Goal: Task Accomplishment & Management: Manage account settings

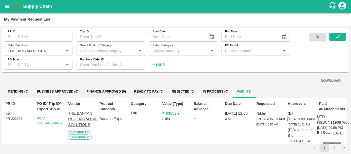
click at [6, 4] on icon "open drawer" at bounding box center [7, 7] width 6 height 6
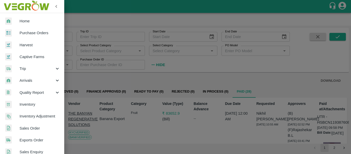
click at [30, 33] on span "Purchase Orders" at bounding box center [40, 33] width 41 height 6
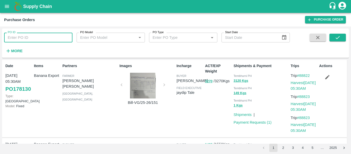
click at [34, 40] on input "PO ID" at bounding box center [38, 38] width 68 height 10
paste input "177794"
type input "177794"
click at [335, 41] on button "submit" at bounding box center [337, 38] width 16 height 8
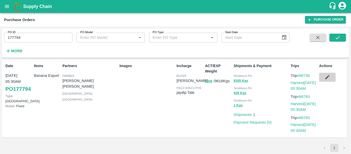
click at [327, 78] on icon "button" at bounding box center [327, 77] width 4 height 4
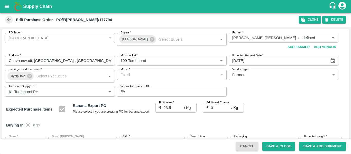
scroll to position [271, 0]
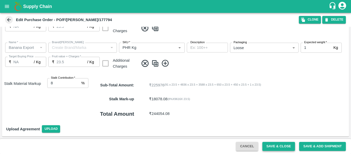
click at [286, 147] on button "Save & Close" at bounding box center [278, 146] width 33 height 9
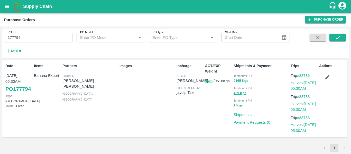
drag, startPoint x: 313, startPoint y: 73, endPoint x: 301, endPoint y: 75, distance: 12.0
click at [301, 75] on p "Trip #88736" at bounding box center [303, 76] width 26 height 6
copy link "88736"
click at [25, 37] on input "177794" at bounding box center [38, 38] width 68 height 10
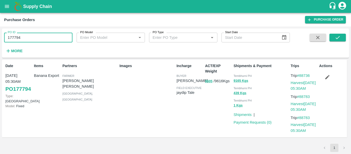
paste input "text"
type input "177775"
click at [335, 37] on icon "submit" at bounding box center [337, 38] width 6 height 6
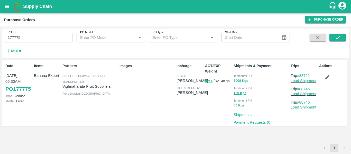
click at [323, 77] on button "button" at bounding box center [327, 77] width 16 height 9
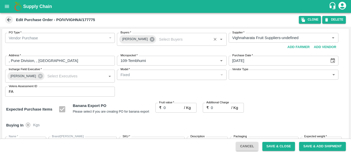
click at [150, 39] on icon at bounding box center [152, 39] width 5 height 5
click at [141, 38] on input "Buyers   *" at bounding box center [167, 37] width 98 height 7
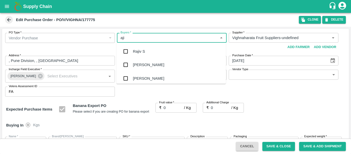
type input "ajit"
click at [141, 45] on div "Ajit Otari" at bounding box center [170, 51] width 109 height 13
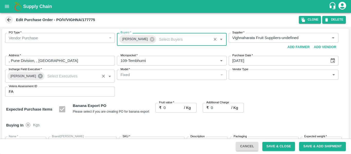
click at [38, 75] on icon at bounding box center [40, 76] width 5 height 5
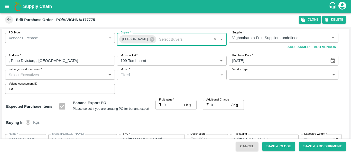
click at [24, 74] on input "Incharge Field Executive   *" at bounding box center [56, 74] width 98 height 7
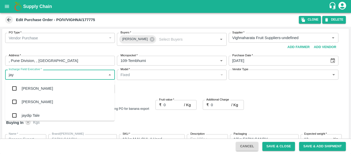
type input "jayd"
click at [25, 87] on div "jaydip Tale" at bounding box center [31, 88] width 18 height 6
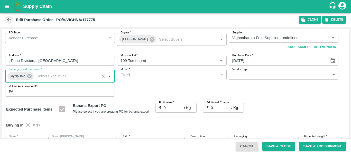
click at [171, 109] on input "0" at bounding box center [174, 108] width 21 height 10
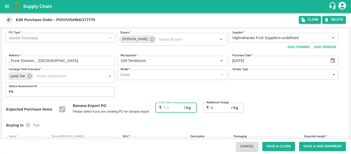
type input "2"
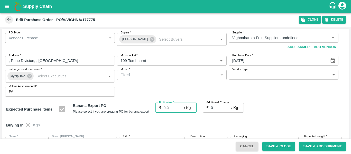
type input "2"
type input "26"
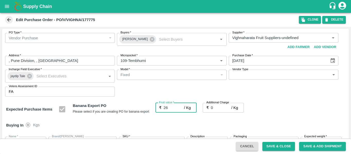
type input "26"
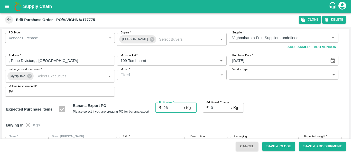
type input "26"
click at [213, 109] on input "0" at bounding box center [221, 108] width 21 height 10
type input "2"
type input "28"
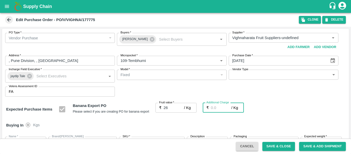
type input "28"
type input "2.7"
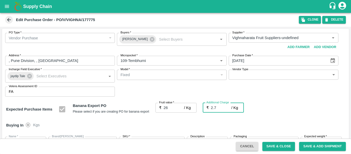
type input "28.7"
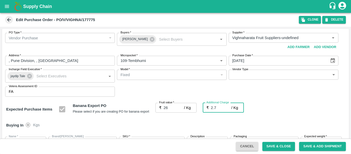
type input "2.75"
type input "28.75"
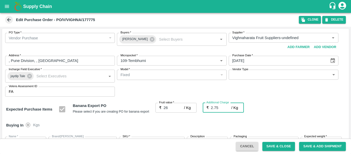
type input "28.75"
type input "2.75"
click at [277, 112] on div "Expected Purchase Items Banana Export PO Please select if you are creating PO f…" at bounding box center [175, 109] width 338 height 13
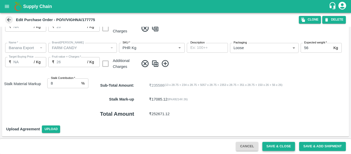
click at [276, 146] on button "Save & Close" at bounding box center [278, 146] width 33 height 9
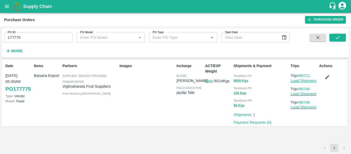
click at [304, 80] on link "Load Shipment" at bounding box center [303, 81] width 26 height 4
drag, startPoint x: 313, startPoint y: 76, endPoint x: 300, endPoint y: 76, distance: 13.6
click at [300, 76] on p "Trip #88721" at bounding box center [303, 76] width 26 height 6
copy link "88721"
click at [26, 37] on input "177775" at bounding box center [38, 38] width 68 height 10
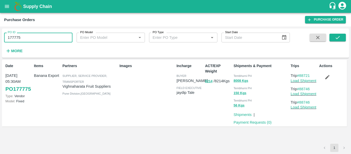
click at [26, 37] on input "177775" at bounding box center [38, 38] width 68 height 10
paste input "text"
type input "177783"
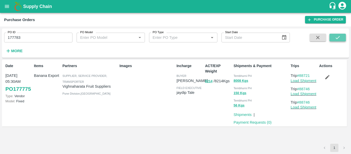
click at [343, 35] on button "submit" at bounding box center [337, 38] width 16 height 8
click at [330, 79] on icon "button" at bounding box center [327, 77] width 6 height 6
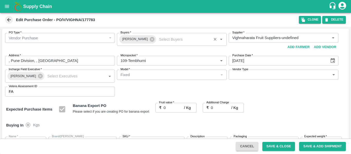
click at [152, 40] on div "Praneeth Kumar" at bounding box center [137, 39] width 37 height 8
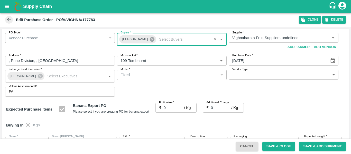
click at [149, 39] on icon at bounding box center [152, 39] width 6 height 6
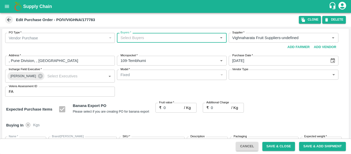
click at [130, 38] on input "Buyers   *" at bounding box center [167, 37] width 98 height 7
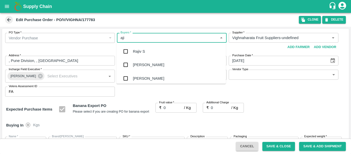
type input "ajit"
click at [131, 51] on input "checkbox" at bounding box center [125, 51] width 10 height 10
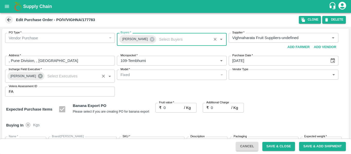
click at [38, 75] on icon at bounding box center [40, 76] width 5 height 5
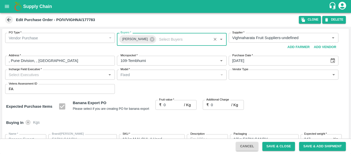
click at [28, 75] on input "Incharge Field Executive   *" at bounding box center [56, 74] width 98 height 7
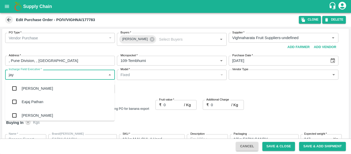
type input "jayd"
click at [28, 86] on div "jaydip Tale" at bounding box center [31, 88] width 18 height 6
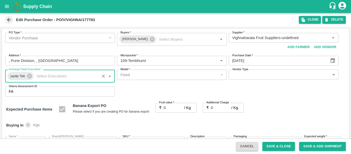
click at [171, 112] on input "0" at bounding box center [174, 108] width 21 height 10
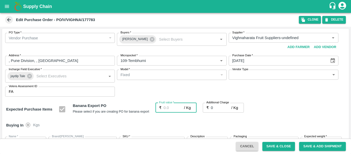
type input "2"
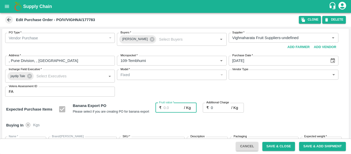
type input "2"
type input "26"
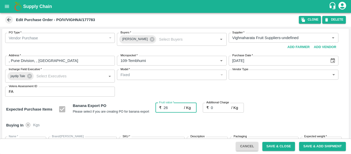
type input "26"
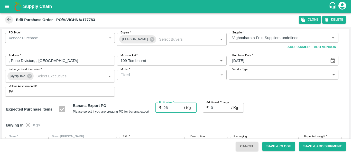
type input "26"
click at [214, 110] on input "0" at bounding box center [221, 108] width 21 height 10
type input "2"
type input "28"
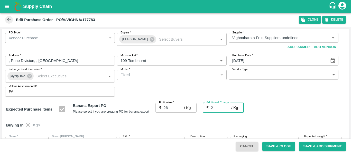
type input "28"
type input "2.7"
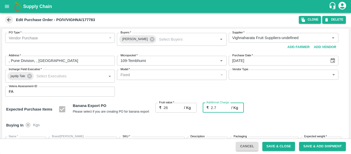
type input "28.7"
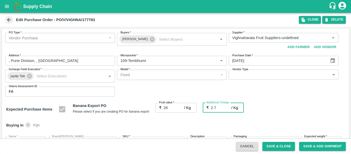
type input "2.75"
type input "28.75"
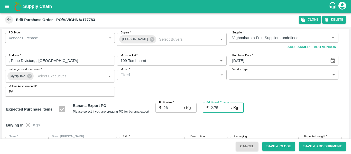
type input "28.75"
type input "2.75"
click at [292, 120] on div "Buying In Kgs" at bounding box center [175, 125] width 347 height 15
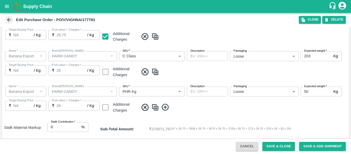
scroll to position [306, 0]
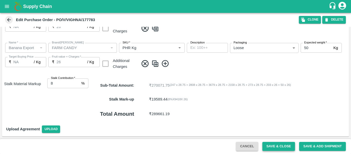
click at [270, 145] on button "Save & Close" at bounding box center [278, 146] width 33 height 9
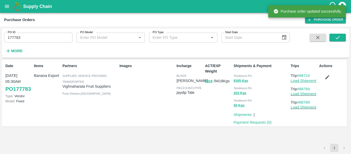
click at [301, 79] on link "Load Shipment" at bounding box center [303, 81] width 26 height 4
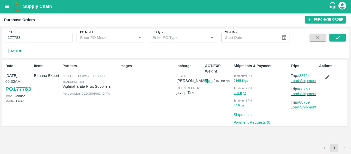
drag, startPoint x: 312, startPoint y: 74, endPoint x: 301, endPoint y: 75, distance: 11.4
click at [301, 75] on p "Trip #88724" at bounding box center [303, 76] width 26 height 6
copy link "88724"
click at [38, 38] on input "177783" at bounding box center [38, 38] width 68 height 10
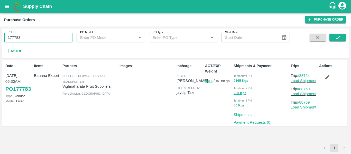
paste input "text"
type input "177782"
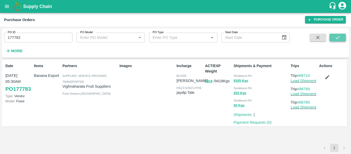
click at [342, 36] on button "submit" at bounding box center [337, 38] width 16 height 8
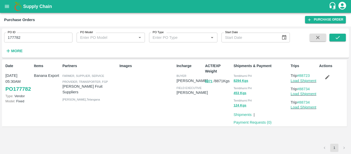
click at [328, 78] on icon "button" at bounding box center [327, 77] width 4 height 4
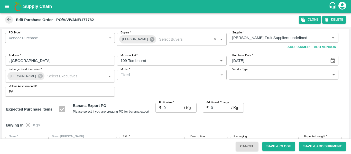
click at [149, 40] on icon at bounding box center [152, 39] width 6 height 6
click at [131, 39] on input "Buyers   *" at bounding box center [167, 37] width 98 height 7
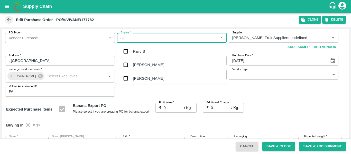
type input "ajit"
click at [135, 50] on div "Ajit Otari" at bounding box center [148, 52] width 31 height 6
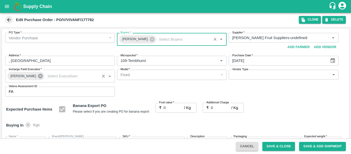
click at [39, 76] on icon at bounding box center [40, 76] width 5 height 5
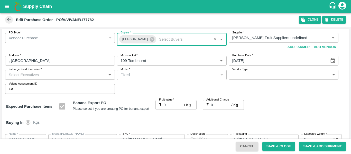
click at [26, 76] on input "Incharge Field Executive   *" at bounding box center [56, 74] width 98 height 7
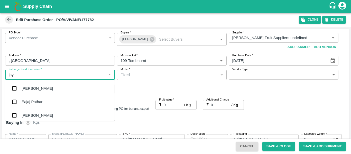
type input "jayd"
click at [27, 85] on div "jaydip Tale" at bounding box center [59, 88] width 109 height 13
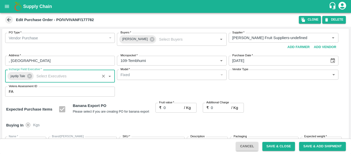
click at [166, 106] on input "0" at bounding box center [174, 108] width 21 height 10
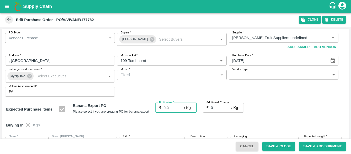
type input "2"
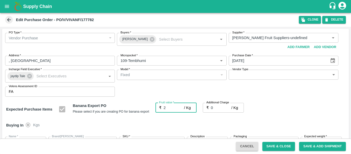
type input "2"
type input "22"
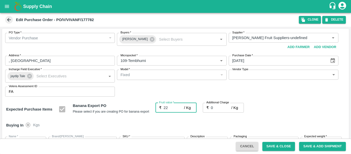
type input "22"
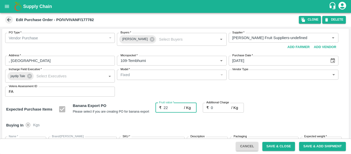
click at [220, 109] on input "0" at bounding box center [221, 108] width 21 height 10
type input "2"
type input "24"
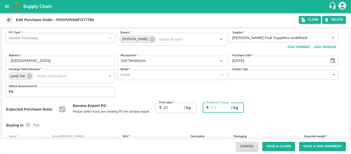
type input "24"
type input "2.7"
type input "24.7"
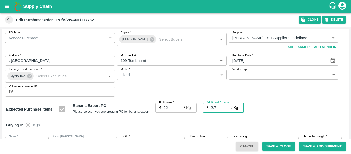
type input "24.7"
type input "2.75"
type input "24.75"
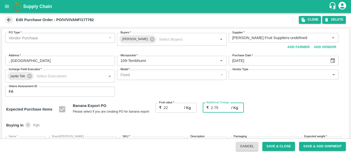
type input "24.75"
type input "2.75"
click at [278, 116] on div "Expected Purchase Items Banana Export PO Please select if you are creating PO f…" at bounding box center [175, 109] width 338 height 13
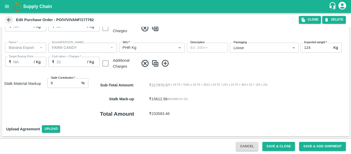
drag, startPoint x: 272, startPoint y: 149, endPoint x: 270, endPoint y: 87, distance: 62.1
click at [271, 144] on button "Save & Close" at bounding box center [278, 146] width 33 height 9
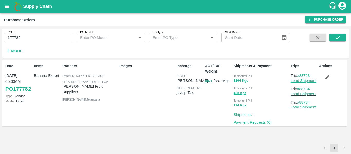
click at [302, 82] on link "Load Shipment" at bounding box center [303, 81] width 26 height 4
click at [43, 37] on input "177782" at bounding box center [38, 38] width 68 height 10
paste input "text"
type input "177781"
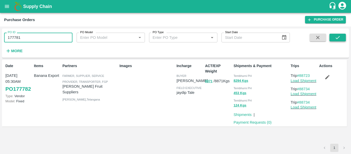
click at [336, 37] on icon "submit" at bounding box center [337, 38] width 6 height 6
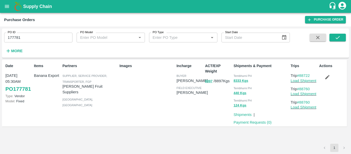
click at [329, 75] on icon "button" at bounding box center [327, 77] width 6 height 6
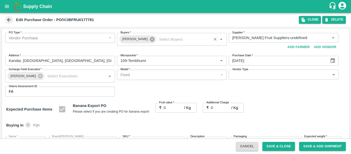
click at [150, 40] on icon at bounding box center [152, 39] width 5 height 5
click at [138, 40] on input "Buyers   *" at bounding box center [167, 37] width 98 height 7
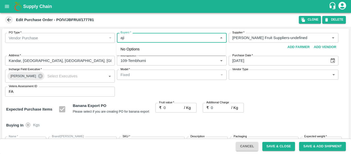
type input "ajit"
click at [140, 50] on div "Ajit Otari" at bounding box center [148, 52] width 31 height 6
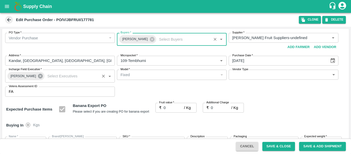
click at [38, 76] on icon at bounding box center [40, 76] width 6 height 6
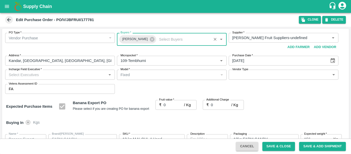
click at [24, 76] on input "Incharge Field Executive   *" at bounding box center [56, 74] width 98 height 7
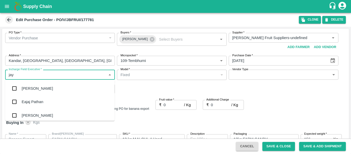
type input "jayd"
click at [27, 88] on div "jaydip Tale" at bounding box center [31, 88] width 18 height 6
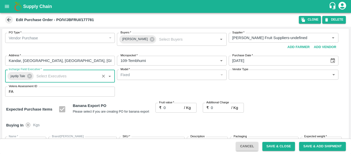
click at [168, 110] on input "0" at bounding box center [174, 108] width 21 height 10
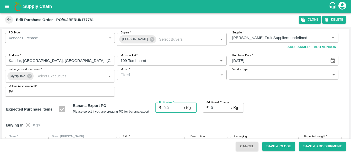
type input "2"
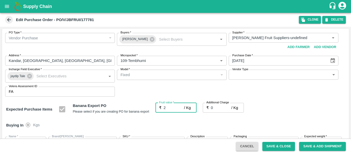
type input "2"
type input "23"
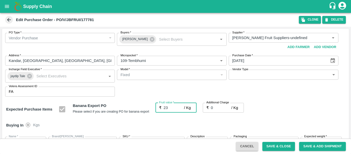
type input "23"
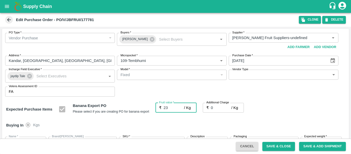
type input "23"
click at [217, 109] on input "0" at bounding box center [221, 108] width 21 height 10
type input "2"
type input "25"
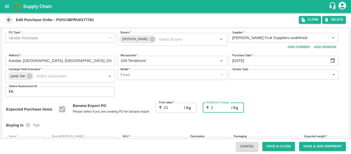
type input "25"
type input "2.7"
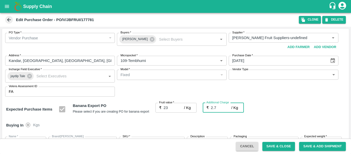
type input "25.7"
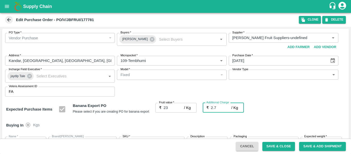
type input "2.75"
type input "25.75"
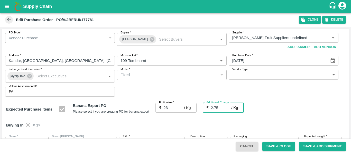
type input "25.75"
type input "2.75"
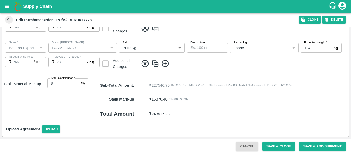
click at [273, 145] on button "Save & Close" at bounding box center [278, 146] width 33 height 9
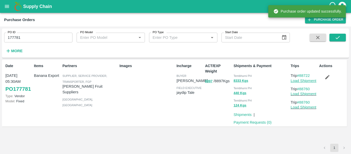
click at [302, 81] on link "Load Shipment" at bounding box center [303, 81] width 26 height 4
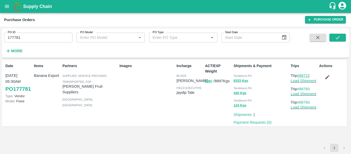
drag, startPoint x: 314, startPoint y: 75, endPoint x: 301, endPoint y: 75, distance: 12.8
click at [301, 75] on p "Trip #88722" at bounding box center [303, 76] width 26 height 6
copy link "88722"
click at [301, 75] on link "#88722" at bounding box center [303, 75] width 13 height 4
click at [33, 40] on input "177781" at bounding box center [38, 38] width 68 height 10
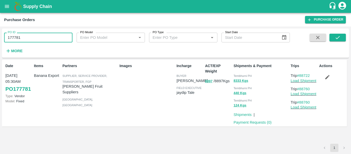
click at [33, 40] on input "177781" at bounding box center [38, 38] width 68 height 10
paste input "text"
type input "177784"
click at [340, 35] on icon "submit" at bounding box center [337, 38] width 6 height 6
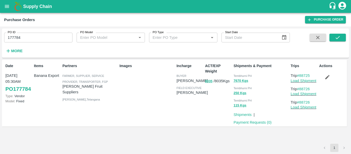
click at [326, 80] on icon "button" at bounding box center [327, 77] width 6 height 6
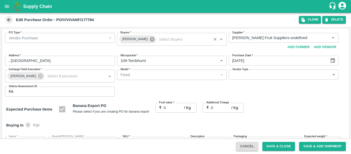
click at [150, 41] on icon at bounding box center [152, 39] width 5 height 5
click at [131, 40] on input "Buyers   *" at bounding box center [167, 37] width 98 height 7
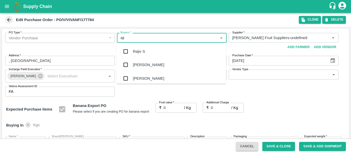
type input "ajit"
click at [131, 45] on div "Ajit Otari" at bounding box center [170, 51] width 109 height 13
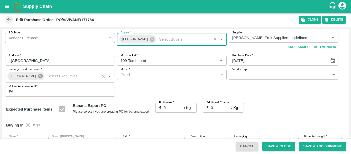
click at [38, 76] on icon at bounding box center [40, 76] width 5 height 5
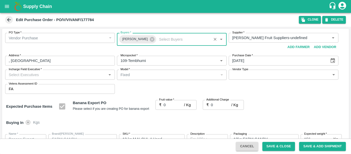
click at [24, 75] on input "Incharge Field Executive   *" at bounding box center [56, 74] width 98 height 7
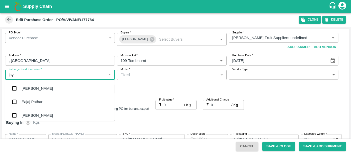
type input "jayd"
click at [26, 87] on div "jaydip Tale" at bounding box center [31, 88] width 18 height 6
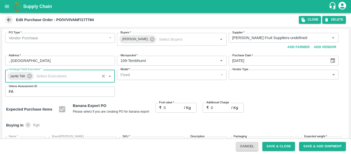
click at [172, 108] on input "0" at bounding box center [174, 108] width 21 height 10
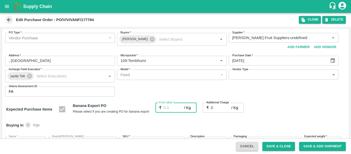
type input "2"
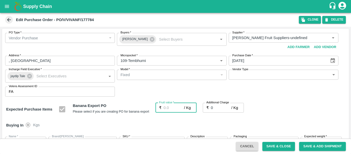
type input "2"
type input "26"
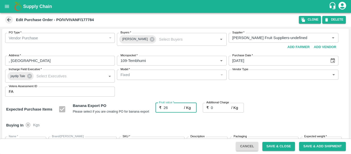
type input "26"
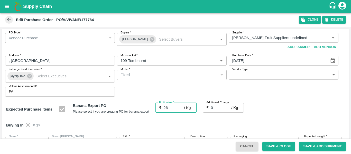
type input "26"
click at [216, 108] on input "0" at bounding box center [221, 108] width 21 height 10
type input "2"
type input "28"
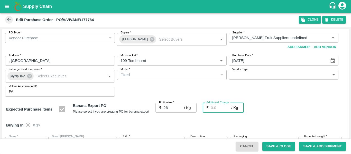
type input "28"
type input "2.7"
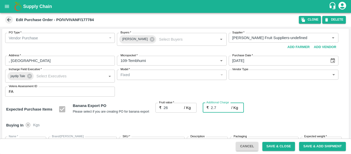
type input "28.7"
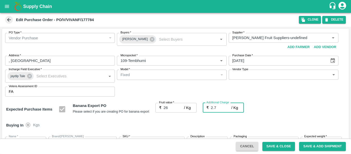
type input "2.75"
type input "28.75"
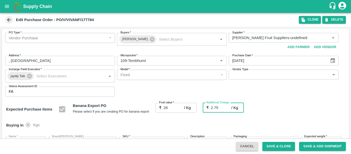
type input "28.75"
click at [285, 114] on div "Expected Purchase Items Banana Export PO Please select if you are creating PO f…" at bounding box center [175, 109] width 338 height 13
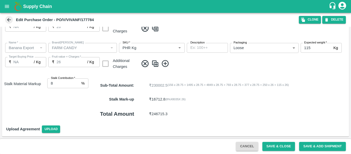
click at [287, 142] on button "Save & Close" at bounding box center [278, 146] width 33 height 9
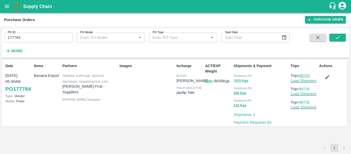
drag, startPoint x: 313, startPoint y: 76, endPoint x: 300, endPoint y: 76, distance: 12.6
click at [300, 76] on p "Trip #88725" at bounding box center [303, 76] width 26 height 6
copy link "88725"
click at [28, 42] on input "177784" at bounding box center [38, 38] width 68 height 10
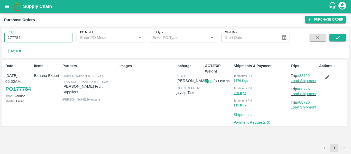
paste input "text"
click at [341, 34] on button "submit" at bounding box center [337, 38] width 16 height 8
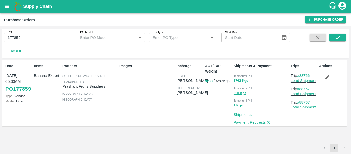
click at [331, 78] on button "button" at bounding box center [327, 77] width 16 height 9
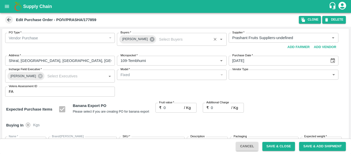
click at [150, 39] on icon at bounding box center [152, 39] width 5 height 5
click at [129, 39] on input "Buyers   *" at bounding box center [167, 37] width 98 height 7
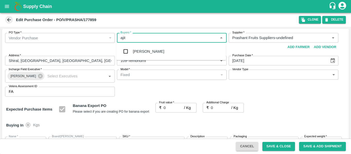
click at [132, 51] on div "Ajit Otari" at bounding box center [170, 51] width 109 height 13
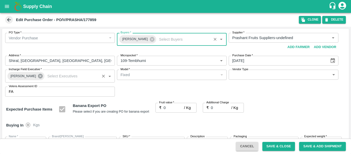
click at [38, 74] on icon at bounding box center [40, 76] width 5 height 5
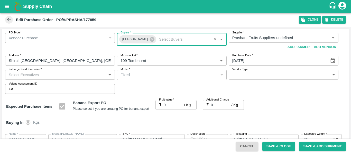
click at [23, 75] on input "Incharge Field Executive   *" at bounding box center [56, 74] width 98 height 7
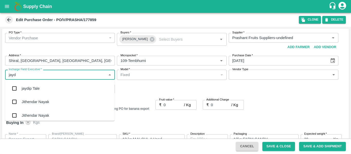
click at [26, 89] on div "jaydip Tale" at bounding box center [31, 88] width 18 height 6
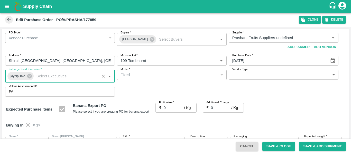
click at [171, 108] on input "0" at bounding box center [174, 108] width 21 height 10
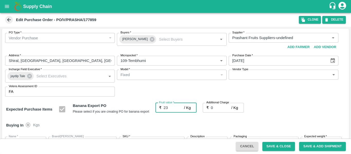
click at [219, 107] on input "0" at bounding box center [221, 108] width 21 height 10
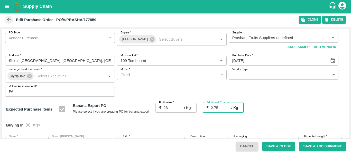
click at [284, 111] on div "Expected Purchase Items Banana Export PO Please select if you are creating PO f…" at bounding box center [175, 109] width 338 height 13
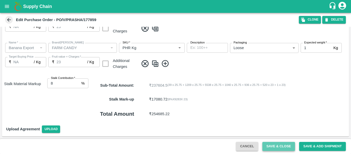
click at [271, 146] on button "Save & Close" at bounding box center [278, 146] width 33 height 9
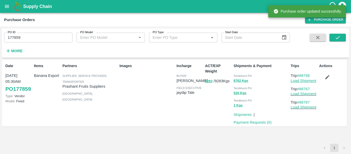
click at [307, 81] on link "Load Shipment" at bounding box center [303, 81] width 26 height 4
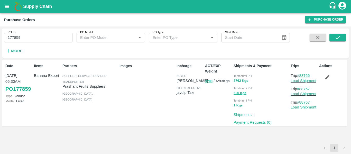
drag, startPoint x: 312, startPoint y: 75, endPoint x: 300, endPoint y: 75, distance: 12.1
click at [300, 75] on p "Trip #88766" at bounding box center [303, 76] width 26 height 6
copy link "88766"
click at [26, 41] on input "177859" at bounding box center [38, 38] width 68 height 10
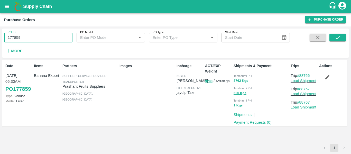
paste input "text"
click at [332, 37] on button "submit" at bounding box center [337, 38] width 16 height 8
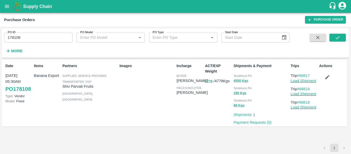
click at [326, 75] on icon "button" at bounding box center [327, 77] width 6 height 6
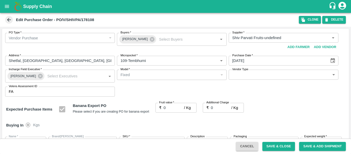
click at [328, 60] on button "Choose date, selected date is Sep 23, 2025" at bounding box center [333, 61] width 10 height 10
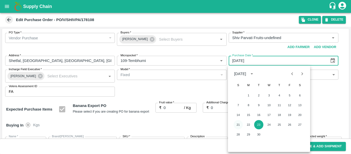
click at [237, 124] on button "21" at bounding box center [237, 124] width 9 height 9
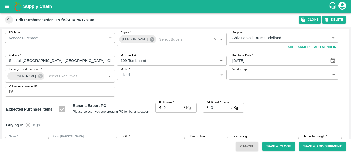
click at [149, 40] on icon at bounding box center [152, 39] width 6 height 6
click at [134, 39] on input "Buyers   *" at bounding box center [167, 37] width 98 height 7
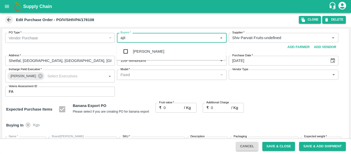
click at [136, 50] on div "Ajit Otari" at bounding box center [148, 52] width 31 height 6
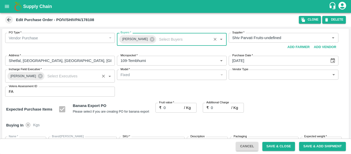
click at [41, 76] on div "Praneeth Kumar" at bounding box center [25, 76] width 37 height 8
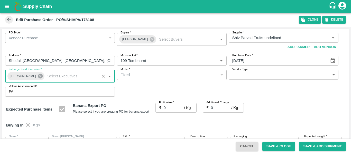
click at [40, 77] on icon at bounding box center [40, 76] width 6 height 6
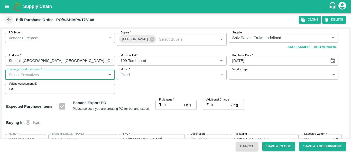
click at [30, 76] on input "Incharge Field Executive   *" at bounding box center [56, 74] width 98 height 7
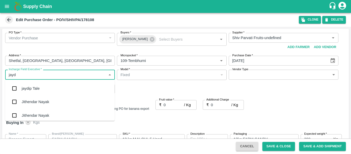
click at [33, 92] on div "jaydip Tale" at bounding box center [59, 88] width 109 height 13
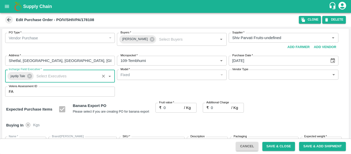
click at [168, 109] on input "0" at bounding box center [174, 108] width 21 height 10
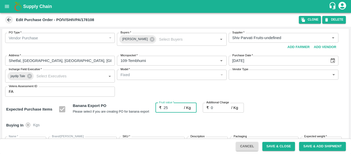
click at [217, 105] on input "0" at bounding box center [221, 108] width 21 height 10
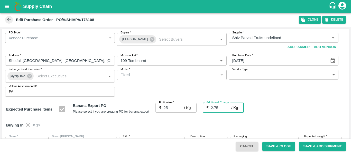
click at [295, 107] on div "Expected Purchase Items Banana Export PO Please select if you are creating PO f…" at bounding box center [175, 109] width 338 height 13
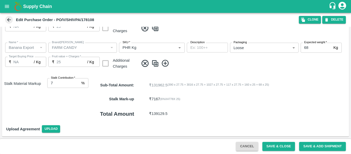
click at [78, 82] on input "7" at bounding box center [63, 83] width 32 height 10
click at [78, 82] on input "8" at bounding box center [63, 83] width 32 height 10
click at [282, 146] on button "Save & Close" at bounding box center [278, 146] width 33 height 9
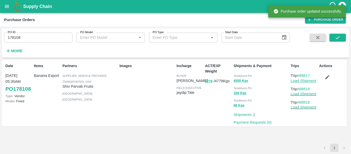
click at [300, 79] on link "Load Shipment" at bounding box center [303, 81] width 26 height 4
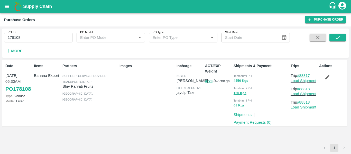
drag, startPoint x: 313, startPoint y: 74, endPoint x: 300, endPoint y: 76, distance: 12.7
click at [300, 76] on p "Trip #88817" at bounding box center [303, 76] width 26 height 6
copy link "88817"
click at [41, 39] on input "178108" at bounding box center [38, 38] width 68 height 10
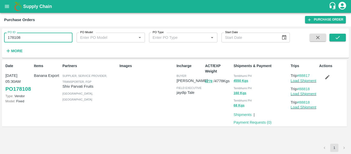
paste input "text"
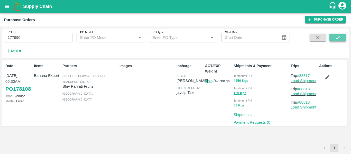
click at [345, 37] on button "submit" at bounding box center [337, 38] width 16 height 8
click at [329, 79] on icon "button" at bounding box center [327, 77] width 6 height 6
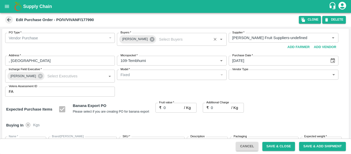
click at [150, 40] on icon at bounding box center [152, 39] width 5 height 5
click at [129, 40] on input "Buyers   *" at bounding box center [167, 37] width 98 height 7
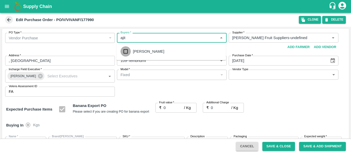
click at [131, 51] on input "checkbox" at bounding box center [125, 51] width 10 height 10
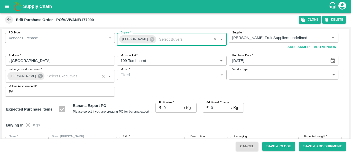
click at [37, 77] on icon at bounding box center [40, 76] width 6 height 6
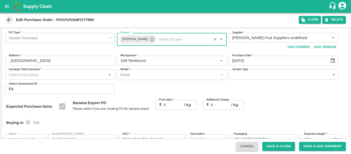
click at [24, 76] on input "Incharge Field Executive   *" at bounding box center [56, 74] width 98 height 7
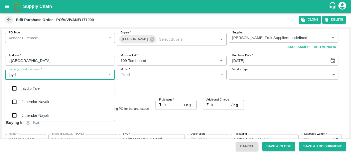
click at [27, 86] on div "jaydip Tale" at bounding box center [31, 88] width 18 height 6
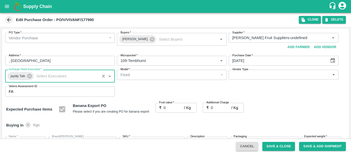
click at [167, 107] on input "0" at bounding box center [174, 108] width 21 height 10
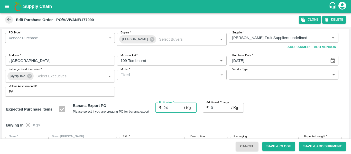
click at [223, 107] on input "0" at bounding box center [221, 108] width 21 height 10
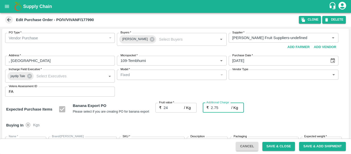
click at [292, 106] on div "Expected Purchase Items Banana Export PO Please select if you are creating PO f…" at bounding box center [175, 109] width 338 height 13
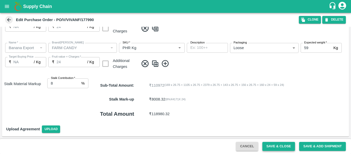
click at [275, 147] on button "Save & Close" at bounding box center [278, 146] width 33 height 9
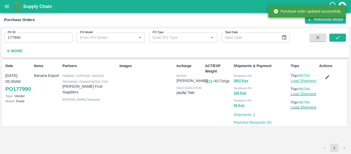
click at [303, 80] on link "Load Shipment" at bounding box center [303, 81] width 26 height 4
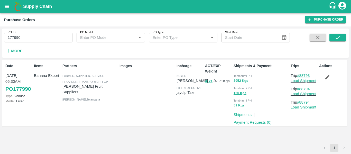
drag, startPoint x: 312, startPoint y: 74, endPoint x: 301, endPoint y: 76, distance: 11.7
click at [301, 76] on p "Trip #88793" at bounding box center [303, 76] width 26 height 6
copy link "88793"
click at [23, 38] on input "177990" at bounding box center [38, 38] width 68 height 10
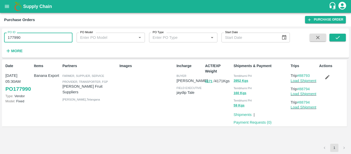
paste input "text"
click at [338, 38] on icon "submit" at bounding box center [337, 38] width 6 height 6
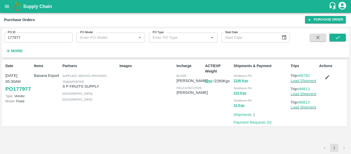
click at [8, 5] on icon "open drawer" at bounding box center [7, 7] width 6 height 6
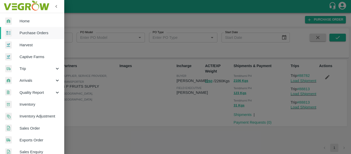
click at [28, 34] on span "Purchase Orders" at bounding box center [40, 33] width 41 height 6
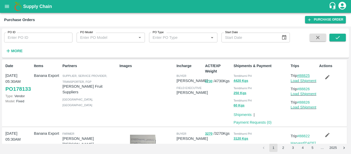
click at [303, 76] on link "#88825" at bounding box center [303, 75] width 13 height 4
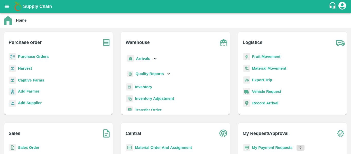
click at [266, 56] on b "Fruit Movement" at bounding box center [266, 56] width 28 height 4
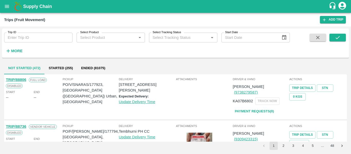
click at [11, 39] on input "Trip ID" at bounding box center [38, 38] width 68 height 10
paste input "88736"
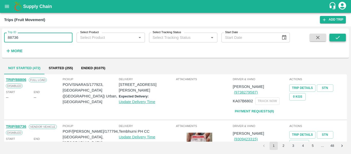
click at [334, 36] on icon "submit" at bounding box center [337, 38] width 6 height 6
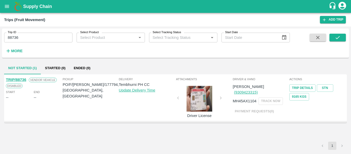
click at [21, 79] on link "TRIP/88736" at bounding box center [16, 80] width 20 height 4
click at [23, 40] on input "88736" at bounding box center [38, 38] width 68 height 10
paste input "text"
click at [343, 35] on button "submit" at bounding box center [337, 38] width 16 height 8
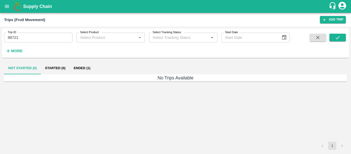
click at [83, 69] on button "Ended (1)" at bounding box center [82, 68] width 25 height 12
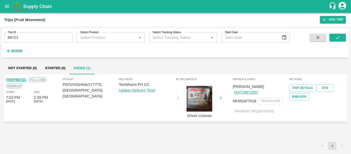
click at [22, 79] on link "TRIP/88721" at bounding box center [16, 80] width 20 height 4
click at [32, 39] on input "88721" at bounding box center [38, 38] width 68 height 10
paste input "text"
click at [32, 39] on input "88724" at bounding box center [38, 38] width 68 height 10
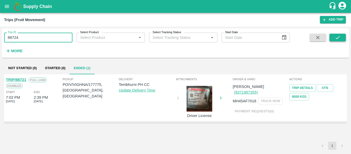
type input "88724"
click at [343, 35] on button "submit" at bounding box center [337, 38] width 16 height 8
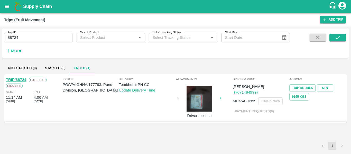
click at [20, 78] on link "TRIP/88724" at bounding box center [16, 80] width 20 height 4
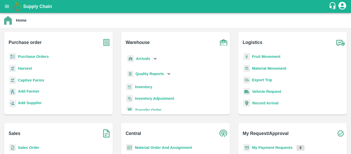
click at [143, 58] on b "Arrivals" at bounding box center [143, 58] width 14 height 4
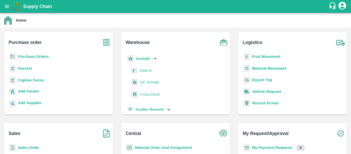
click at [144, 82] on span "DC Arrivals" at bounding box center [149, 82] width 19 height 6
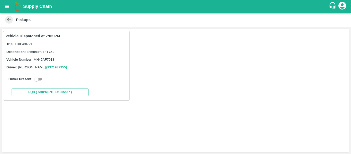
click at [44, 81] on div "Driver Present:" at bounding box center [66, 79] width 116 height 6
click at [41, 80] on input "checkbox" at bounding box center [36, 79] width 18 height 6
checkbox input "true"
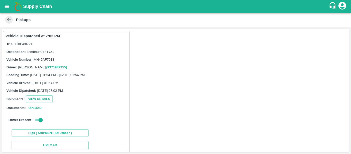
scroll to position [75, 0]
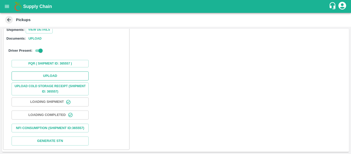
click at [51, 73] on button "Upload" at bounding box center [50, 75] width 77 height 9
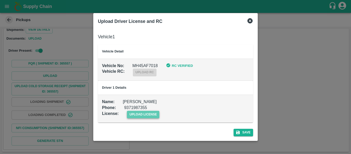
click at [155, 117] on span "upload license" at bounding box center [143, 114] width 33 height 7
click at [0, 0] on input "upload license" at bounding box center [0, 0] width 0 height 0
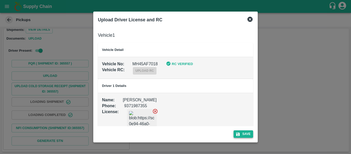
click at [251, 133] on button "Save" at bounding box center [243, 133] width 20 height 7
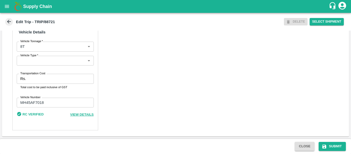
scroll to position [388, 0]
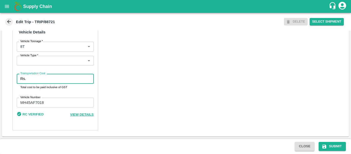
click at [44, 77] on input "Transportation Cost" at bounding box center [60, 79] width 65 height 10
type input "4500"
click at [321, 147] on icon "submit" at bounding box center [323, 146] width 5 height 5
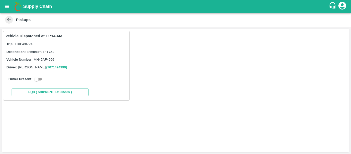
click at [42, 80] on input "checkbox" at bounding box center [36, 79] width 18 height 6
checkbox input "true"
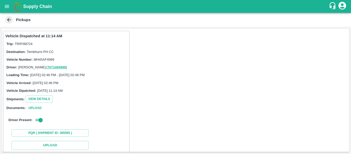
scroll to position [75, 0]
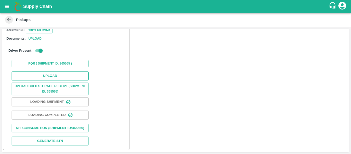
click at [47, 71] on button "Upload" at bounding box center [50, 75] width 77 height 9
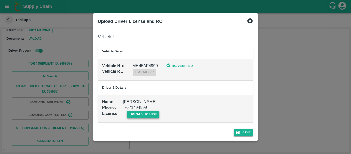
click at [143, 111] on span "upload license" at bounding box center [143, 114] width 33 height 7
click at [0, 0] on input "upload license" at bounding box center [0, 0] width 0 height 0
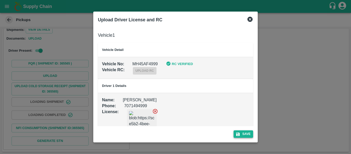
click at [249, 136] on button "Save" at bounding box center [243, 133] width 20 height 7
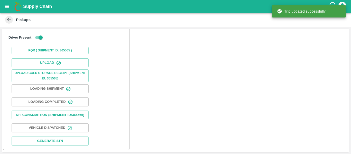
scroll to position [88, 0]
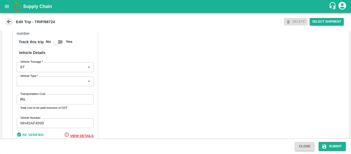
scroll to position [400, 0]
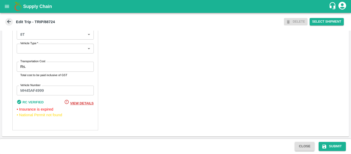
click at [35, 65] on input "Transportation Cost" at bounding box center [60, 67] width 65 height 10
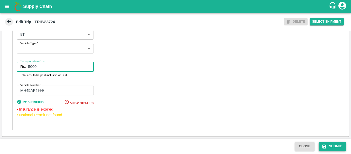
type input "5000"
click at [343, 145] on button "Submit" at bounding box center [331, 146] width 27 height 9
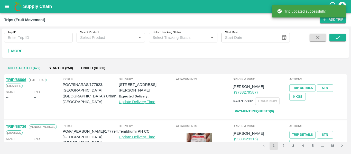
click at [42, 32] on div "Trip ID Trip ID" at bounding box center [36, 35] width 72 height 14
click at [43, 45] on div "Trip ID Trip ID Select Product Select Product   * Select Tracking Status Select…" at bounding box center [145, 41] width 290 height 27
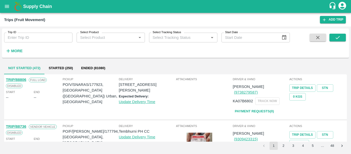
click at [33, 40] on input "Trip ID" at bounding box center [38, 38] width 68 height 10
paste input "88722"
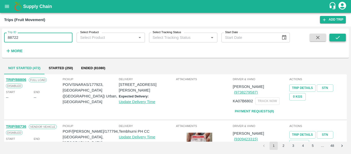
type input "88722"
click at [338, 36] on icon "submit" at bounding box center [337, 38] width 6 height 6
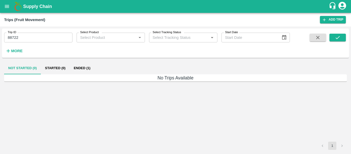
click at [81, 71] on button "Ended (1)" at bounding box center [82, 68] width 25 height 12
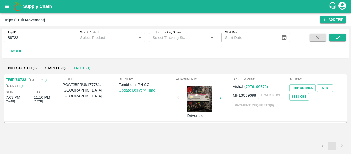
click at [18, 80] on link "TRIP/88722" at bounding box center [16, 80] width 20 height 4
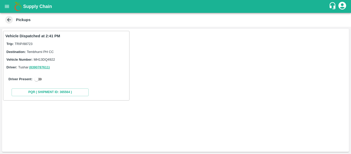
click at [40, 79] on input "checkbox" at bounding box center [36, 79] width 18 height 6
checkbox input "true"
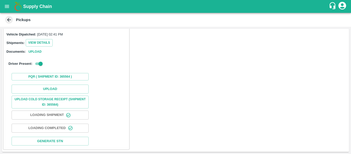
scroll to position [57, 0]
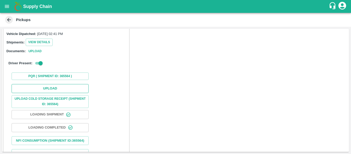
click at [50, 87] on button "Upload" at bounding box center [50, 88] width 77 height 9
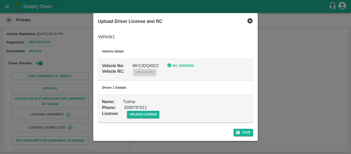
click at [154, 118] on td "Name : Tushar Phone : 8390787611 License : upload license" at bounding box center [175, 108] width 155 height 28
click at [147, 115] on span "upload license" at bounding box center [143, 114] width 33 height 7
click at [0, 0] on input "upload license" at bounding box center [0, 0] width 0 height 0
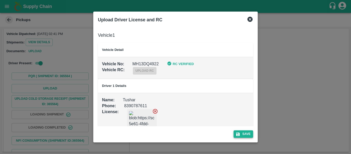
click at [243, 135] on button "Save" at bounding box center [243, 133] width 20 height 7
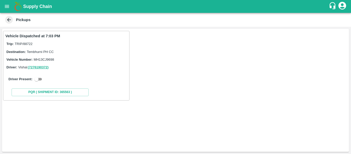
click at [40, 79] on input "checkbox" at bounding box center [36, 79] width 18 height 6
checkbox input "true"
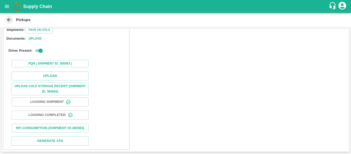
scroll to position [75, 0]
click at [58, 71] on button "Upload" at bounding box center [50, 75] width 77 height 9
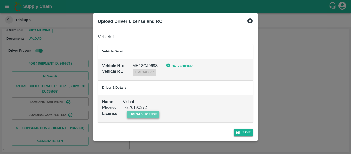
click at [149, 115] on span "upload license" at bounding box center [143, 114] width 33 height 7
click at [0, 0] on input "upload license" at bounding box center [0, 0] width 0 height 0
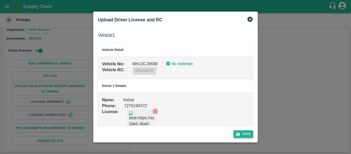
click at [246, 134] on button "Save" at bounding box center [243, 133] width 20 height 7
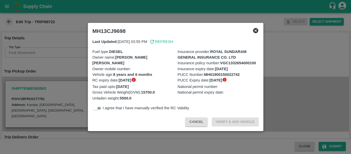
click at [59, 69] on div at bounding box center [175, 77] width 351 height 154
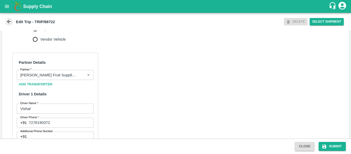
scroll to position [395, 0]
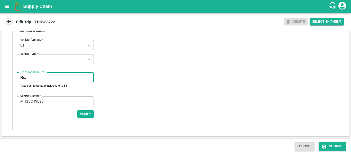
click at [47, 74] on input "Transportation Cost" at bounding box center [60, 77] width 65 height 10
type input "4500"
click at [325, 147] on icon "submit" at bounding box center [324, 146] width 4 height 4
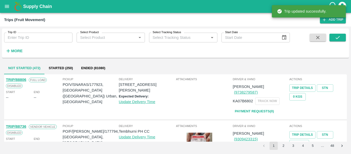
click at [18, 40] on input "Trip ID" at bounding box center [38, 38] width 68 height 10
paste input "88725"
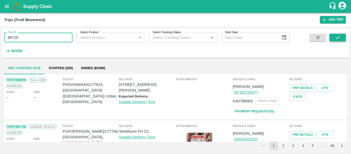
type input "88725"
click at [337, 37] on icon "submit" at bounding box center [337, 38] width 6 height 6
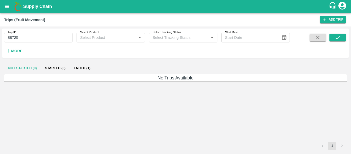
click at [76, 66] on button "Ended (1)" at bounding box center [82, 68] width 25 height 12
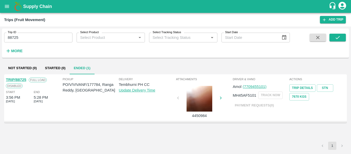
click at [19, 78] on link "TRIP/88725" at bounding box center [16, 80] width 20 height 4
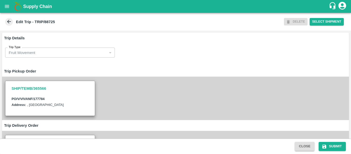
scroll to position [388, 0]
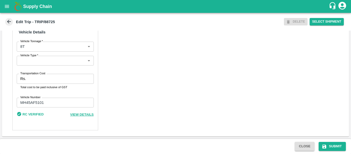
click at [47, 80] on input "Transportation Cost" at bounding box center [60, 79] width 65 height 10
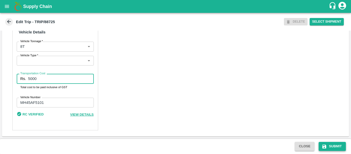
type input "5000"
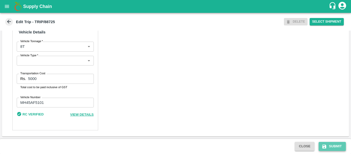
click at [324, 143] on button "Submit" at bounding box center [331, 146] width 27 height 9
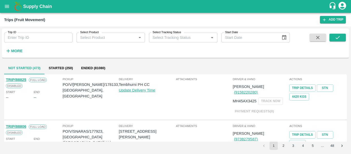
click at [46, 31] on div "Trip ID Trip ID" at bounding box center [36, 35] width 72 height 14
click at [46, 34] on input "Trip ID" at bounding box center [38, 38] width 68 height 10
paste input "88766"
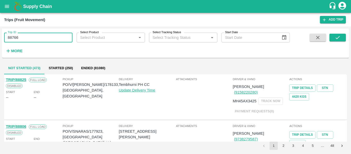
type input "88766"
click at [337, 42] on span at bounding box center [337, 44] width 16 height 21
click at [339, 41] on button "submit" at bounding box center [337, 38] width 16 height 8
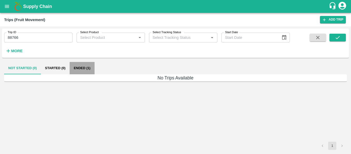
click at [79, 68] on button "Ended (1)" at bounding box center [82, 68] width 25 height 12
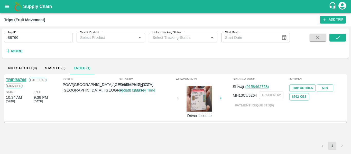
click at [20, 77] on div "TRIP/88766" at bounding box center [16, 80] width 20 height 6
click at [21, 80] on link "TRIP/88766" at bounding box center [16, 80] width 20 height 4
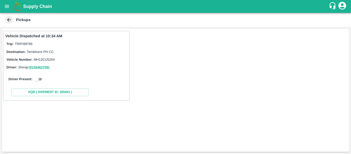
click at [41, 80] on input "checkbox" at bounding box center [36, 79] width 18 height 6
checkbox input "true"
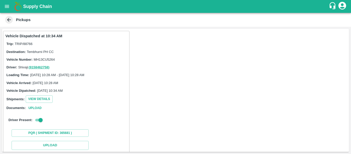
scroll to position [75, 0]
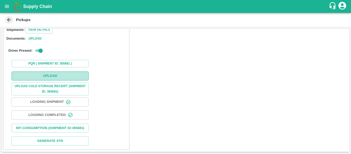
click at [58, 73] on button "Upload" at bounding box center [50, 75] width 77 height 9
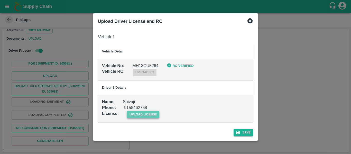
click at [151, 111] on span "upload license" at bounding box center [143, 114] width 33 height 7
click at [0, 0] on input "upload license" at bounding box center [0, 0] width 0 height 0
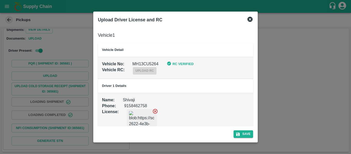
click at [248, 140] on div "Upload Driver License and RC Vehicle 1 Vehicle Detail Vehicle No : MH13CU5264 R…" at bounding box center [175, 77] width 164 height 131
click at [244, 135] on button "Save" at bounding box center [243, 133] width 20 height 7
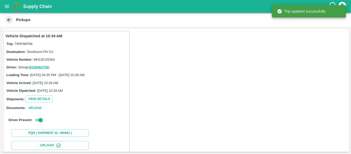
scroll to position [88, 0]
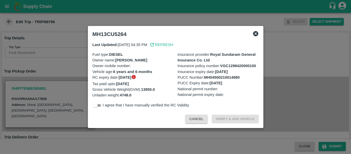
click at [61, 61] on div at bounding box center [175, 77] width 351 height 154
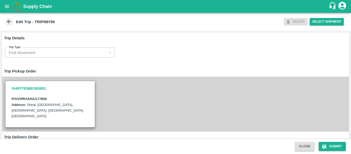
scroll to position [395, 0]
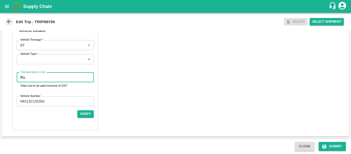
click at [49, 81] on input "Transportation Cost" at bounding box center [60, 77] width 65 height 10
type input "5000"
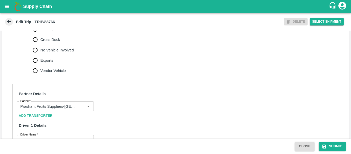
scroll to position [190, 0]
click at [330, 145] on button "Submit" at bounding box center [331, 146] width 27 height 9
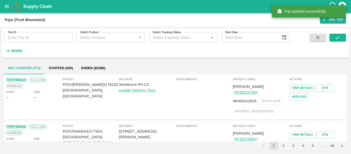
click at [34, 39] on input "Trip ID" at bounding box center [38, 38] width 68 height 10
paste input "88817"
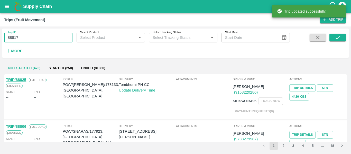
click at [34, 39] on input "88817" at bounding box center [38, 38] width 68 height 10
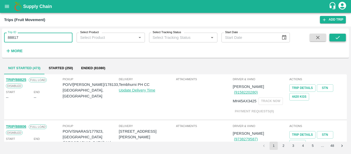
type input "88817"
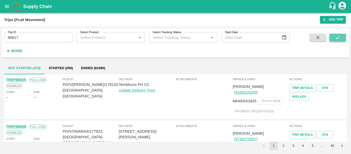
click at [331, 36] on button "submit" at bounding box center [337, 38] width 16 height 8
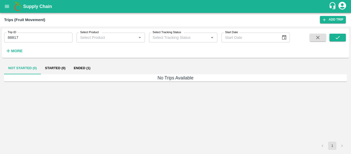
click at [75, 65] on button "Ended (1)" at bounding box center [82, 68] width 25 height 12
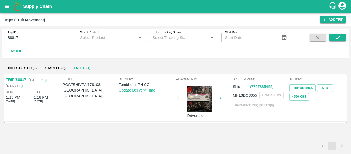
click at [17, 79] on link "TRIP/88817" at bounding box center [16, 80] width 20 height 4
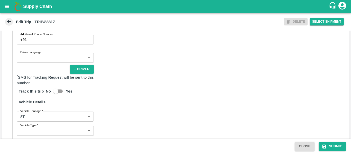
scroll to position [395, 0]
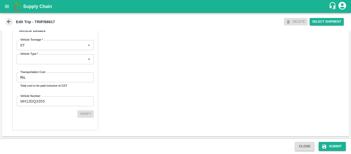
click at [48, 66] on div "Partner Details Partner   * Partner Add Transporter Driver 1 Details Driver Nam…" at bounding box center [55, 7] width 86 height 246
click at [51, 79] on input "Transportation Cost" at bounding box center [60, 77] width 65 height 10
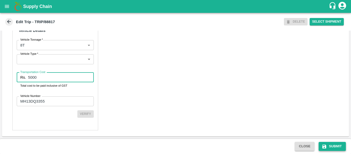
type input "5000"
click at [338, 148] on button "Submit" at bounding box center [331, 146] width 27 height 9
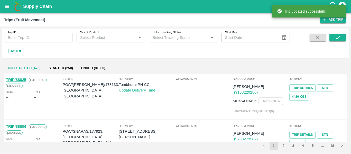
click at [34, 41] on input "Trip ID" at bounding box center [38, 38] width 68 height 10
paste input "88793"
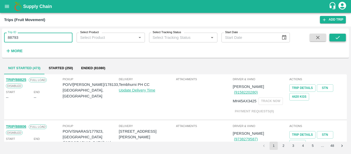
type input "88793"
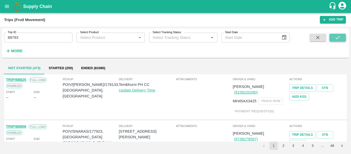
click at [330, 40] on button "submit" at bounding box center [337, 38] width 16 height 8
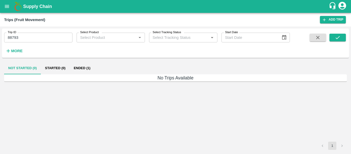
click at [87, 69] on button "Ended (1)" at bounding box center [82, 68] width 25 height 12
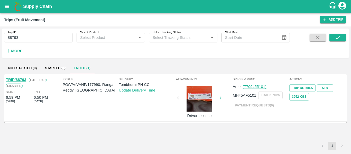
click at [11, 82] on div "TRIP/88793" at bounding box center [16, 80] width 20 height 6
click at [13, 80] on link "TRIP/88793" at bounding box center [16, 80] width 20 height 4
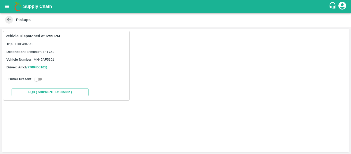
click at [40, 79] on input "checkbox" at bounding box center [36, 79] width 18 height 6
checkbox input "true"
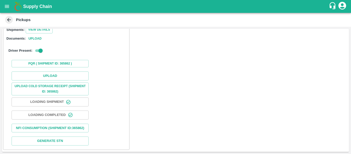
scroll to position [75, 0]
click at [59, 72] on button "Upload" at bounding box center [50, 75] width 77 height 9
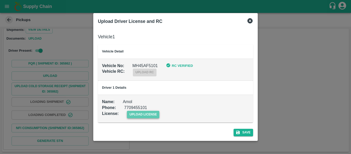
click at [143, 112] on span "upload license" at bounding box center [143, 114] width 33 height 7
click at [0, 0] on input "upload license" at bounding box center [0, 0] width 0 height 0
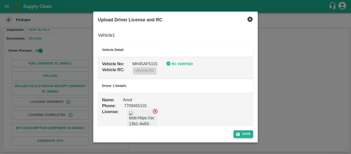
click at [252, 134] on button "Save" at bounding box center [243, 133] width 20 height 7
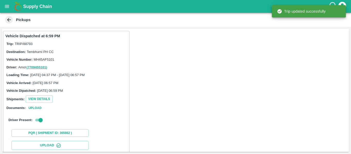
scroll to position [88, 0]
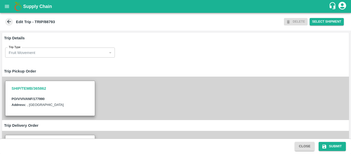
scroll to position [388, 0]
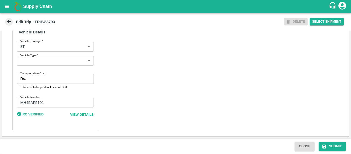
click at [53, 78] on input "Transportation Cost" at bounding box center [60, 79] width 65 height 10
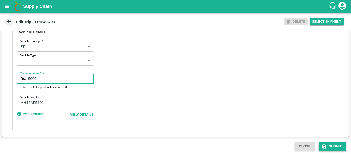
type input "5000"
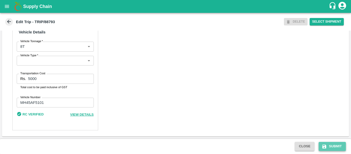
click at [328, 145] on button "Submit" at bounding box center [331, 146] width 27 height 9
